Goal: Task Accomplishment & Management: Use online tool/utility

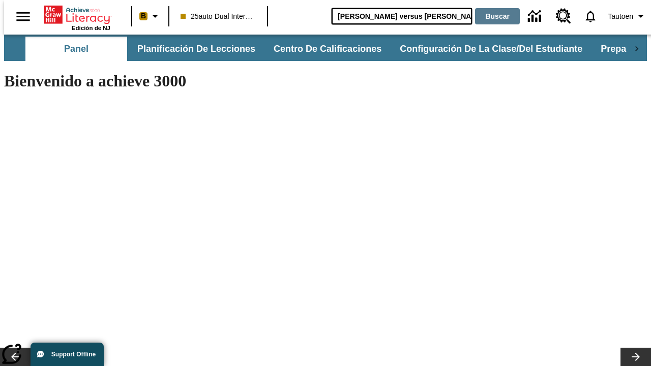
type input "[PERSON_NAME] versus [PERSON_NAME]"
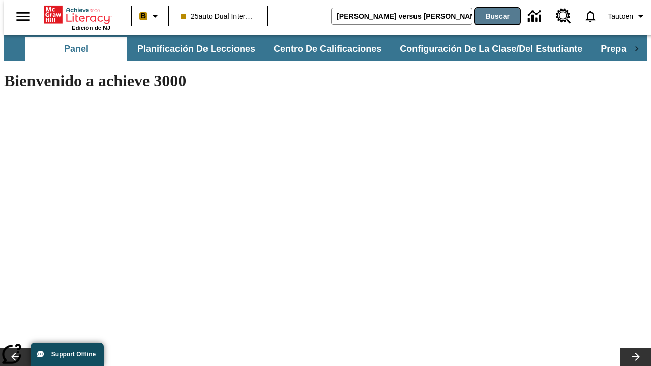
click at [491, 16] on button "Buscar" at bounding box center [497, 16] width 45 height 16
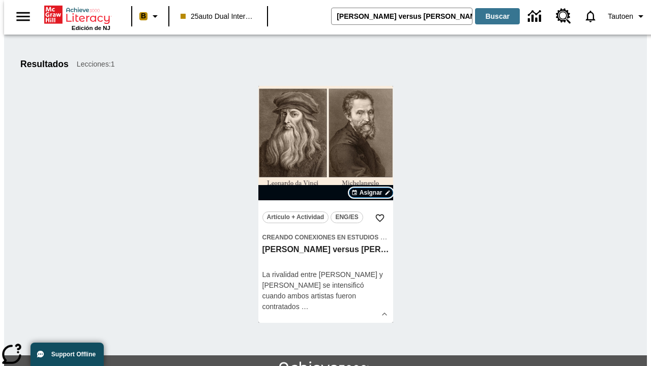
click at [371, 193] on span "Asignar" at bounding box center [371, 192] width 23 height 9
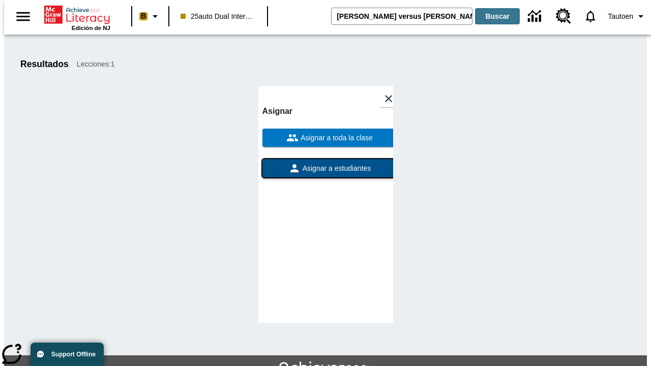
click at [325, 163] on span "Asignar a estudiantes" at bounding box center [336, 168] width 71 height 11
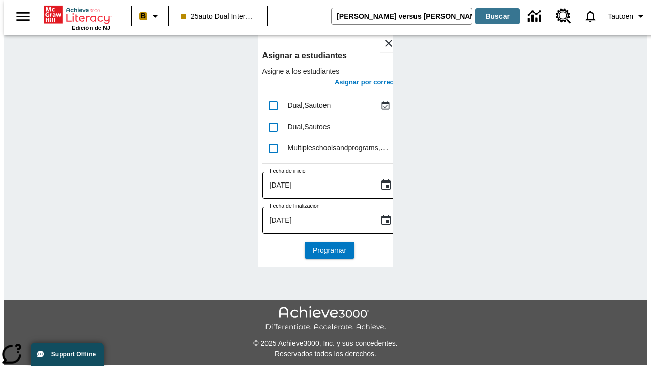
click at [355, 83] on h6 "Asignar por correo" at bounding box center [364, 83] width 59 height 12
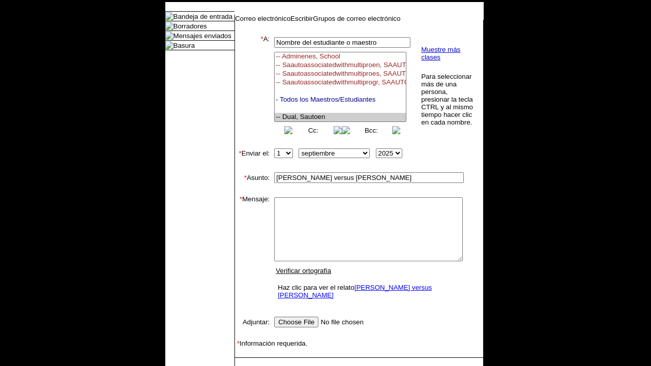
select select "U,21476361,1"
type textarea "email body message"
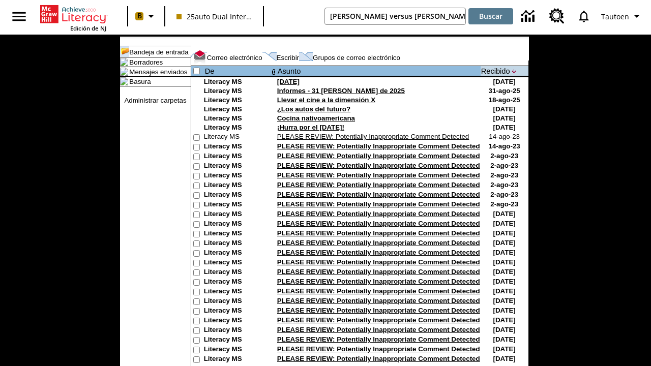
type input "[PERSON_NAME] versus [PERSON_NAME]"
click at [491, 16] on button "Buscar" at bounding box center [490, 16] width 45 height 16
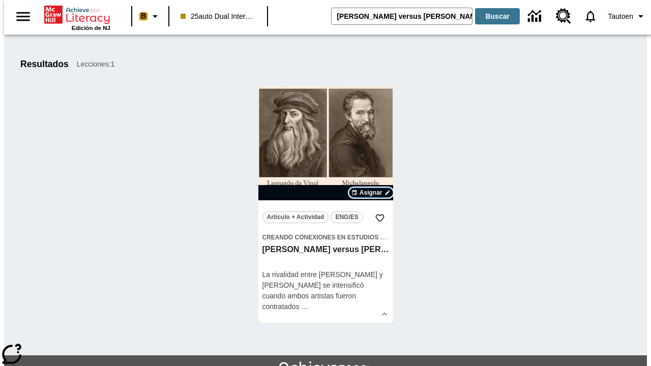
click at [371, 193] on span "Asignar" at bounding box center [371, 192] width 23 height 9
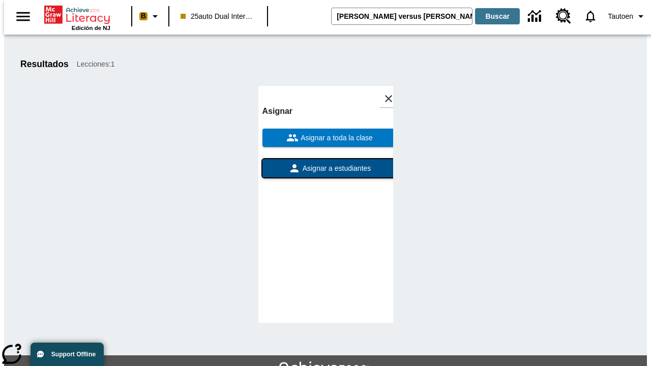
click at [325, 168] on span "Asignar a estudiantes" at bounding box center [336, 168] width 71 height 11
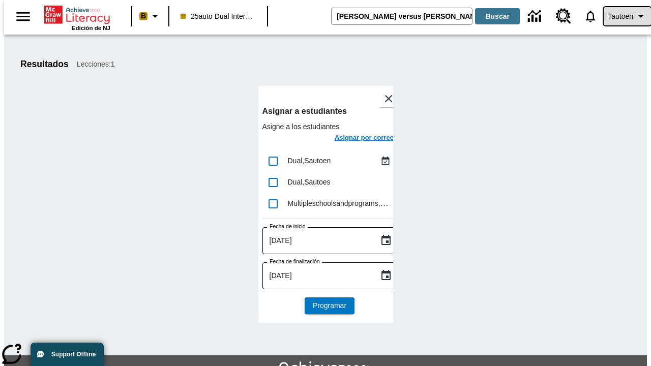
click at [622, 16] on span "Tautoen" at bounding box center [620, 16] width 25 height 11
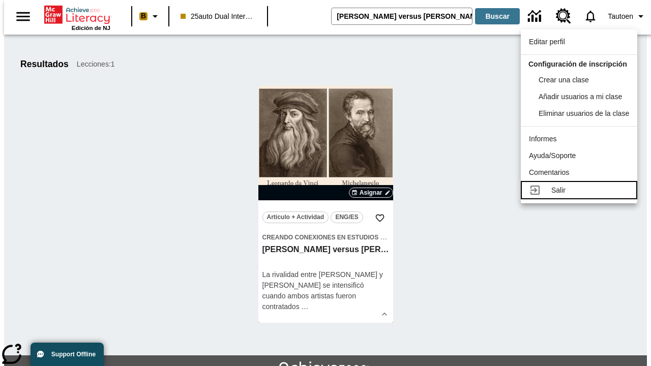
click at [582, 196] on div "Salir" at bounding box center [590, 190] width 78 height 11
